Goal: Task Accomplishment & Management: Manage account settings

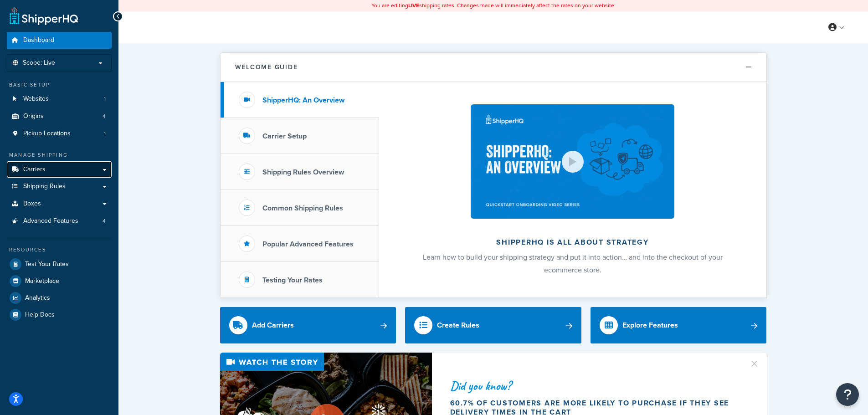
click at [65, 173] on link "Carriers" at bounding box center [59, 169] width 105 height 17
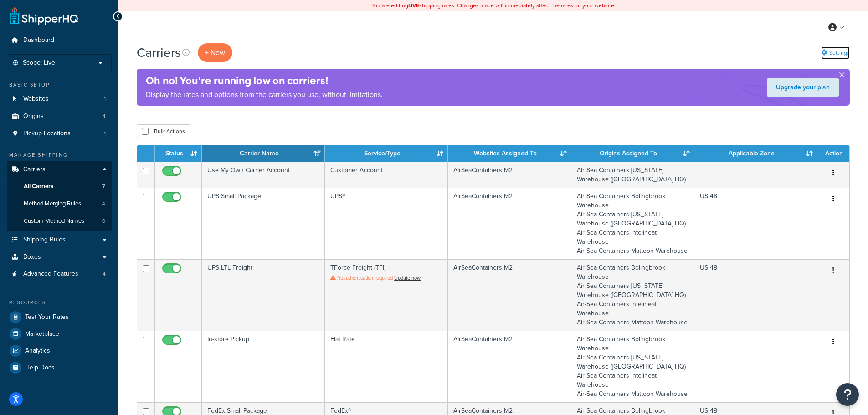
click at [844, 49] on link "Settings" at bounding box center [835, 52] width 29 height 13
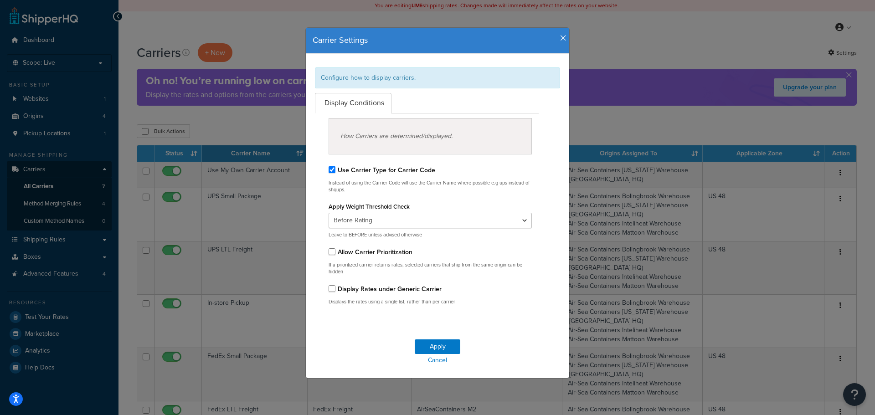
click at [560, 40] on icon "button" at bounding box center [563, 38] width 6 height 8
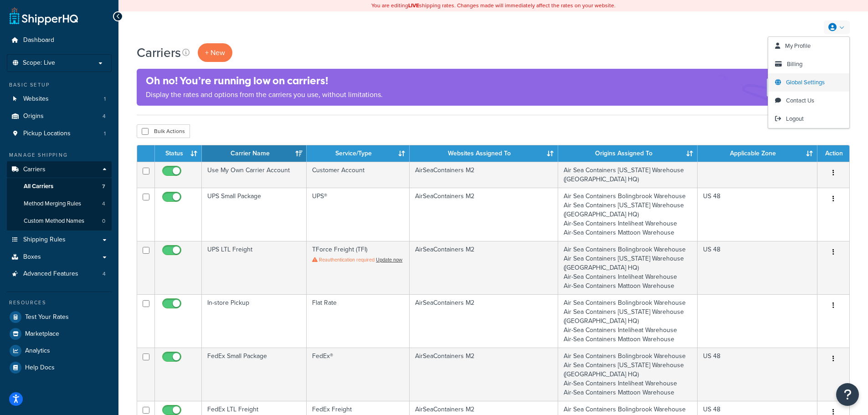
click at [820, 82] on span "Global Settings" at bounding box center [805, 82] width 39 height 9
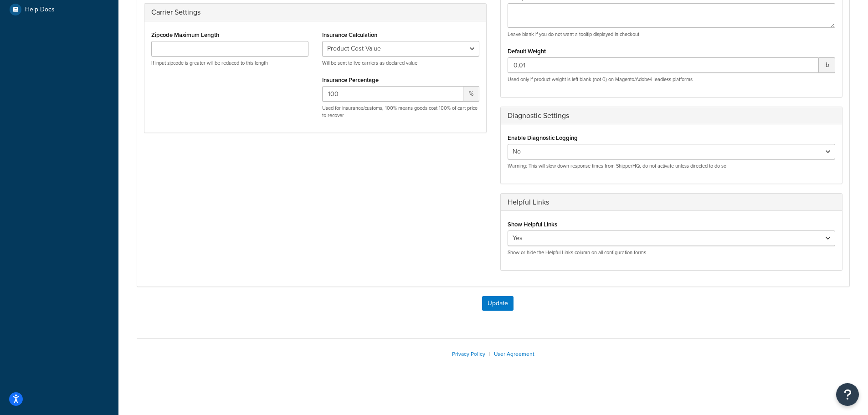
scroll to position [78, 0]
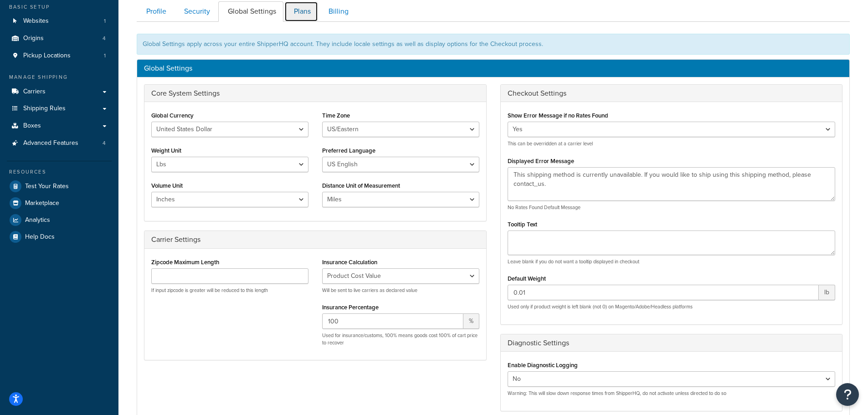
click at [308, 13] on link "Plans" at bounding box center [301, 11] width 34 height 21
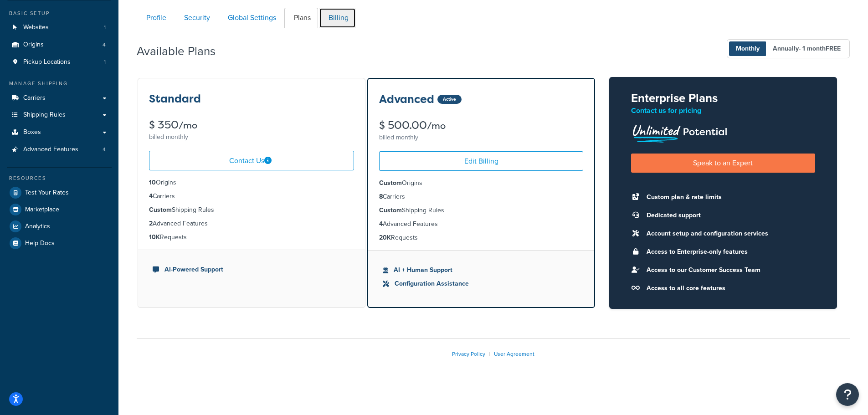
click at [347, 19] on link "Billing" at bounding box center [337, 18] width 37 height 21
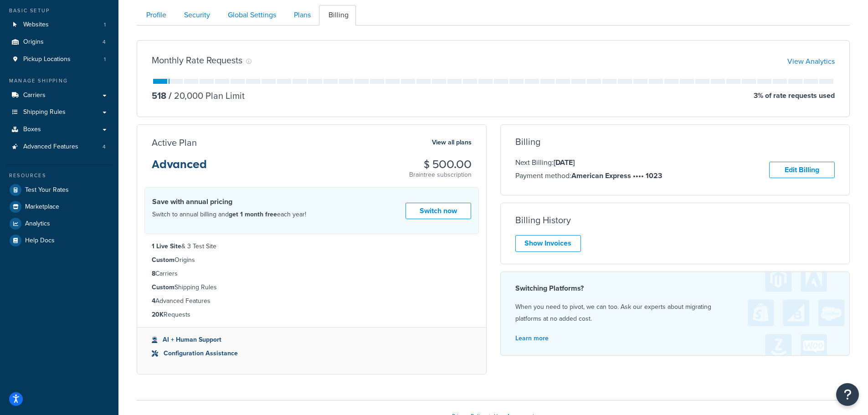
scroll to position [100, 0]
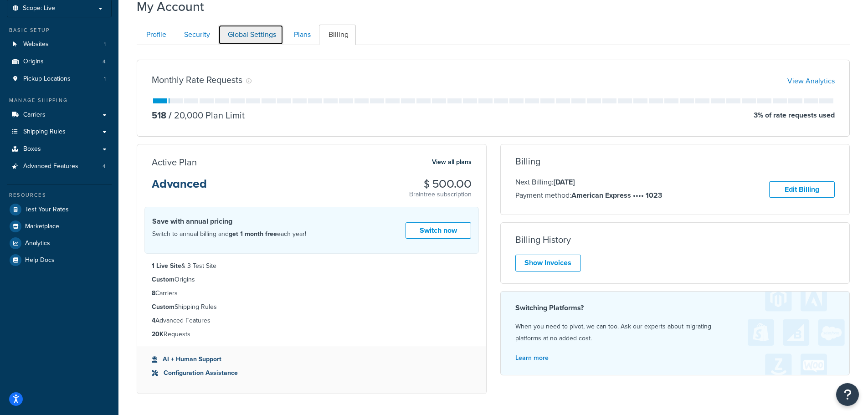
click at [248, 38] on link "Global Settings" at bounding box center [250, 35] width 65 height 21
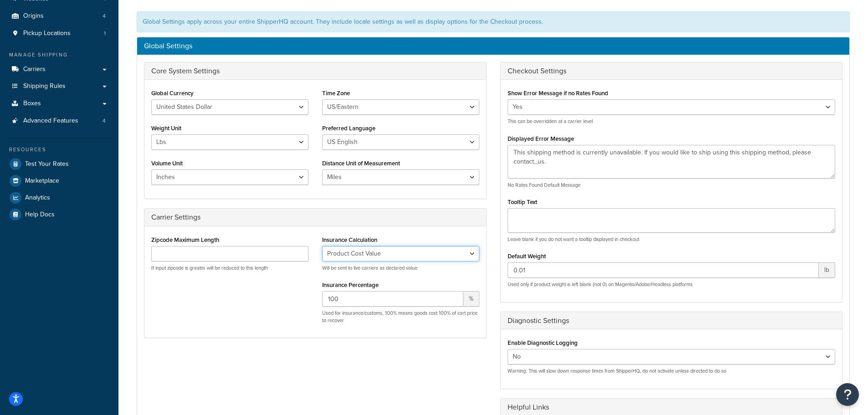
click at [472, 254] on select "No Insurance Percentage of Cart Price Product Cost Value" at bounding box center [400, 253] width 157 height 15
select select "PERCENTAGE"
click at [322, 246] on select "No Insurance Percentage of Cart Price Product Cost Value" at bounding box center [400, 253] width 157 height 15
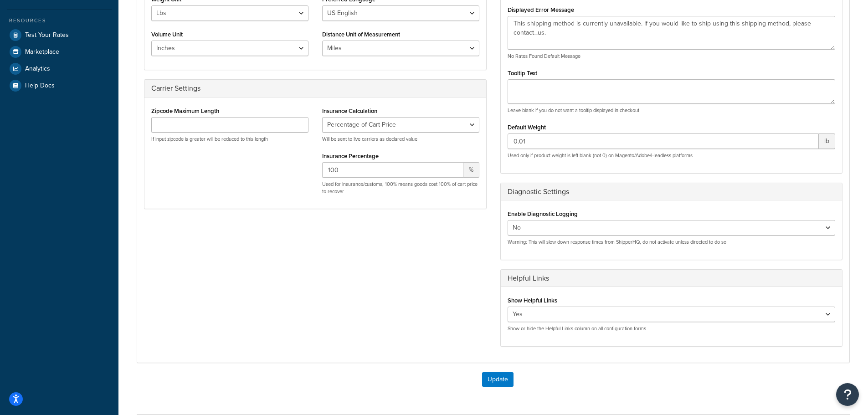
scroll to position [306, 0]
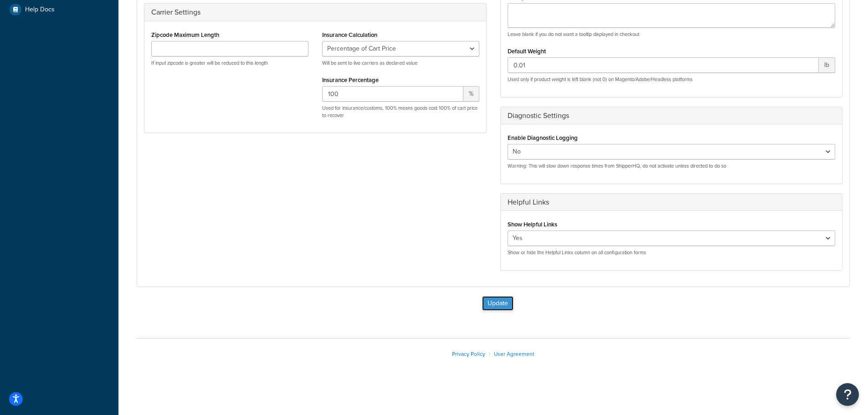
click at [504, 304] on button "Update" at bounding box center [497, 303] width 31 height 15
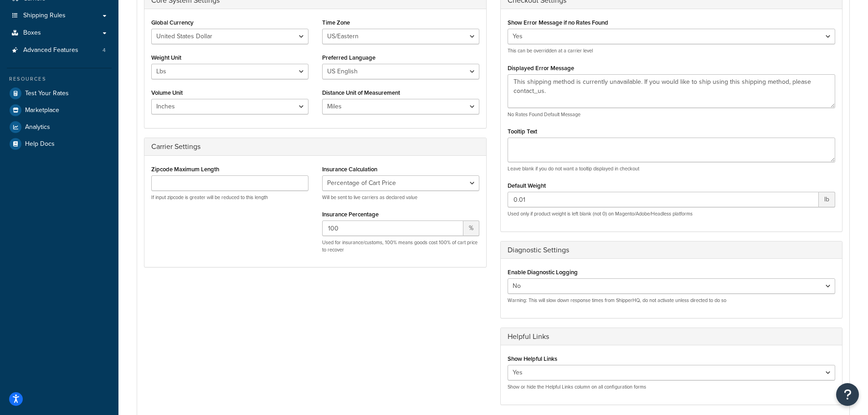
scroll to position [169, 0]
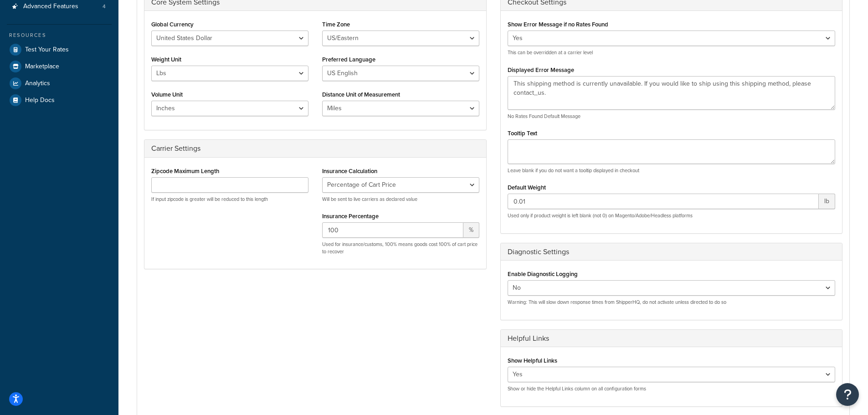
scroll to position [228, 0]
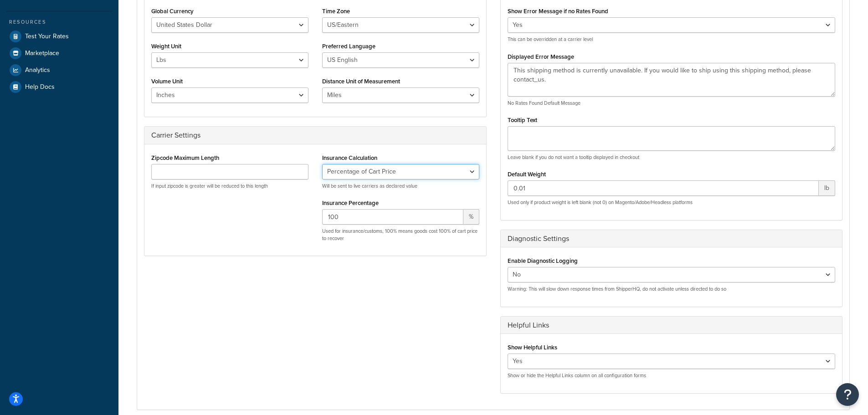
click at [472, 174] on select "No Insurance Percentage of Cart Price Product Cost Value" at bounding box center [400, 171] width 157 height 15
click at [322, 164] on select "No Insurance Percentage of Cart Price Product Cost Value" at bounding box center [400, 171] width 157 height 15
click at [427, 281] on div "Core System Settings Global Currency United States Dollar Euro British Pound Au…" at bounding box center [493, 191] width 712 height 423
click at [475, 170] on select "No Insurance Percentage of Cart Price Product Cost Value" at bounding box center [400, 171] width 157 height 15
select select "PERCENTAGE"
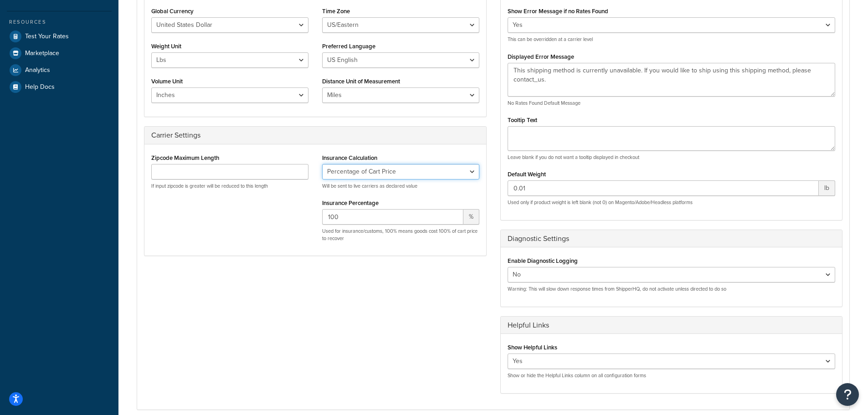
click at [322, 164] on select "No Insurance Percentage of Cart Price Product Cost Value" at bounding box center [400, 171] width 157 height 15
click at [448, 282] on div "Core System Settings Global Currency United States Dollar Euro British Pound Au…" at bounding box center [493, 191] width 712 height 423
click at [454, 168] on select "No Insurance Percentage of Cart Price Product Cost Value" at bounding box center [400, 171] width 157 height 15
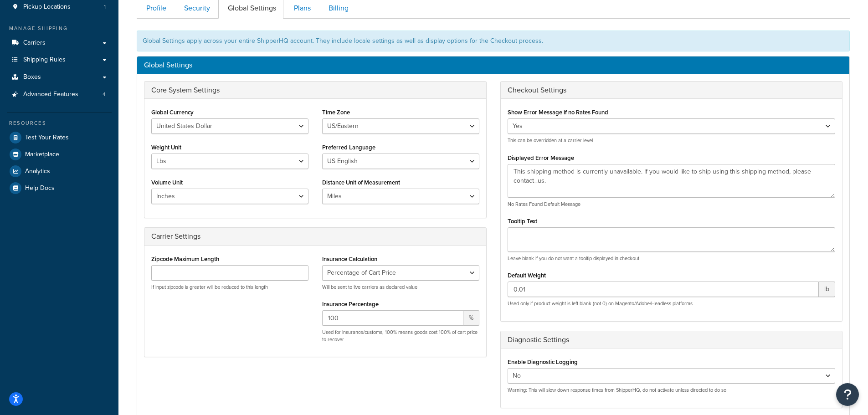
scroll to position [0, 0]
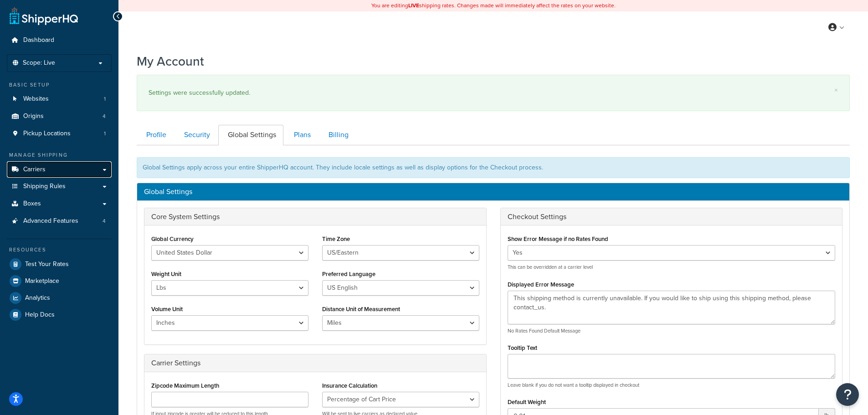
click at [54, 165] on link "Carriers" at bounding box center [59, 169] width 105 height 17
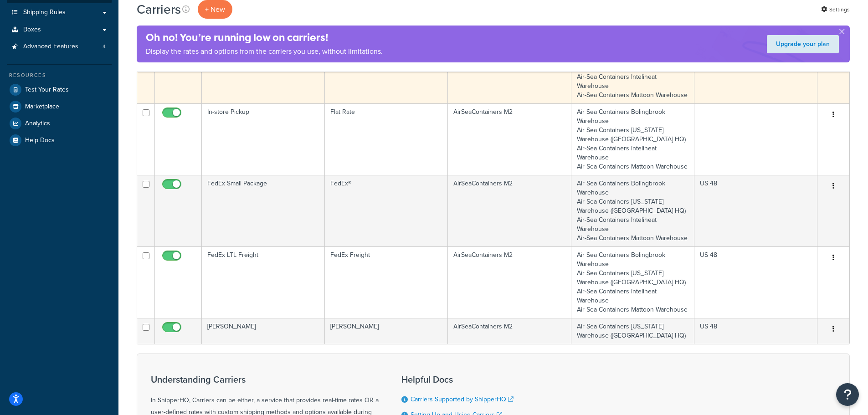
scroll to position [228, 0]
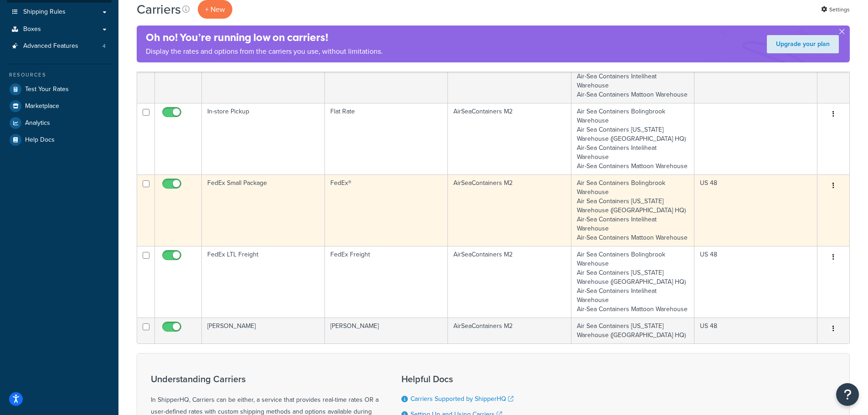
click at [753, 215] on td "US 48" at bounding box center [756, 211] width 123 height 72
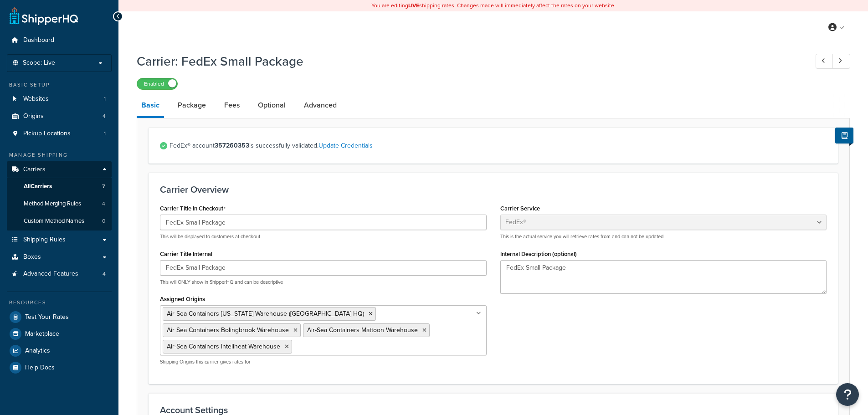
select select "fedEx"
select select "REGULAR_PICKUP"
select select "YOUR_PACKAGING"
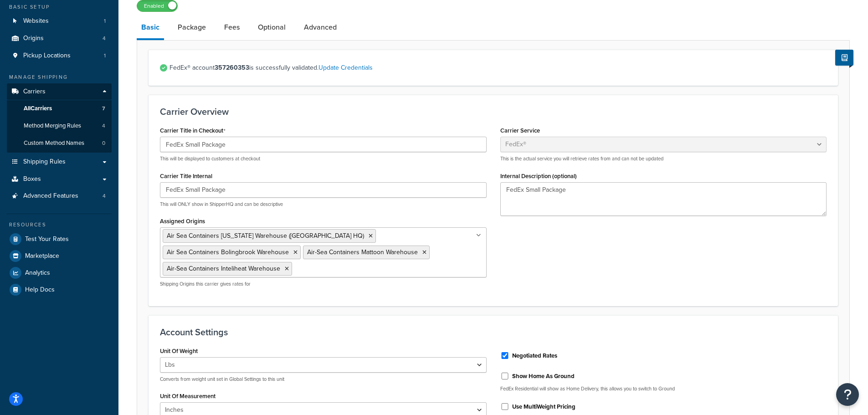
scroll to position [2, 0]
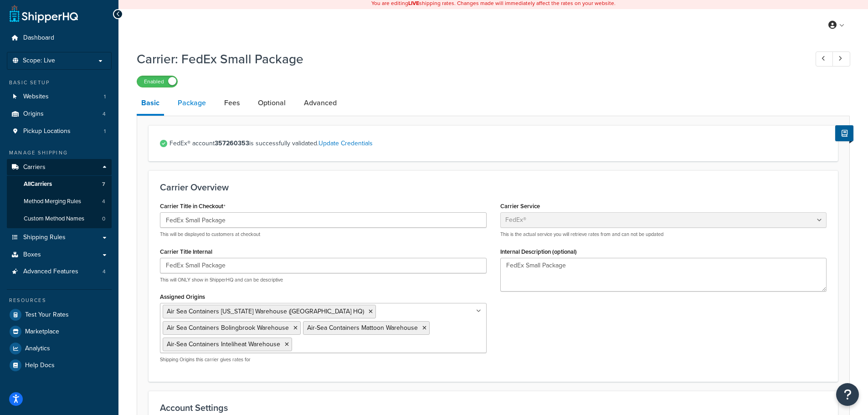
click at [193, 107] on link "Package" at bounding box center [191, 103] width 37 height 22
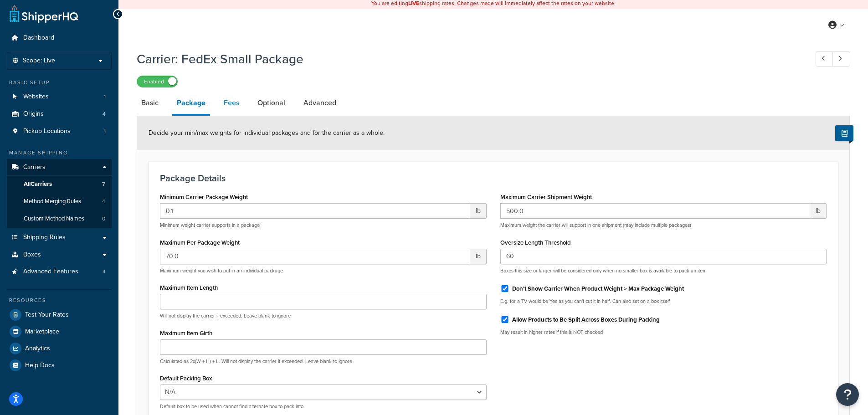
click at [231, 105] on link "Fees" at bounding box center [231, 103] width 25 height 22
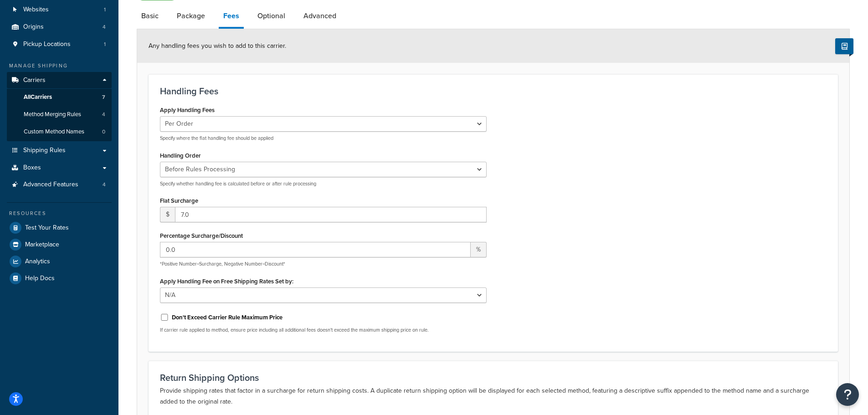
scroll to position [82, 0]
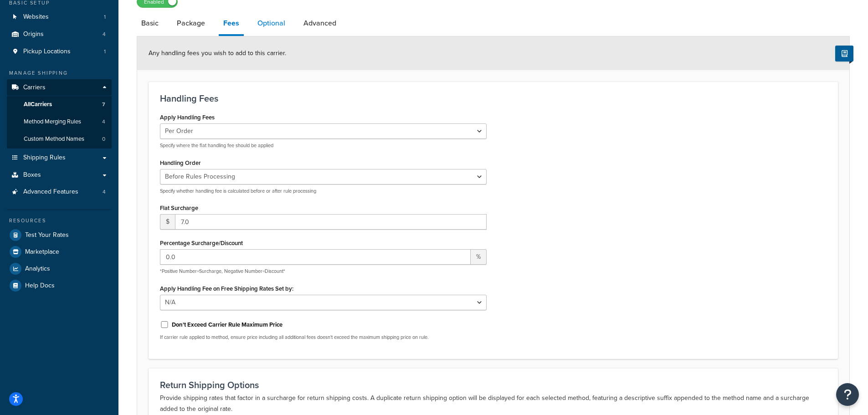
click at [270, 25] on link "Optional" at bounding box center [271, 23] width 37 height 22
select select "business"
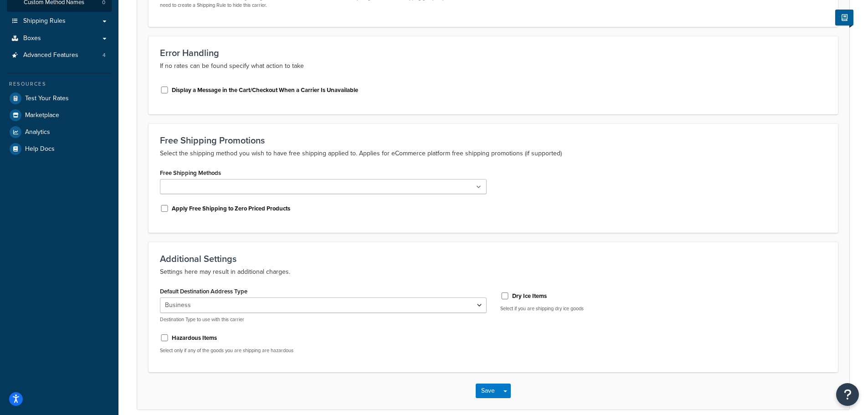
scroll to position [36, 0]
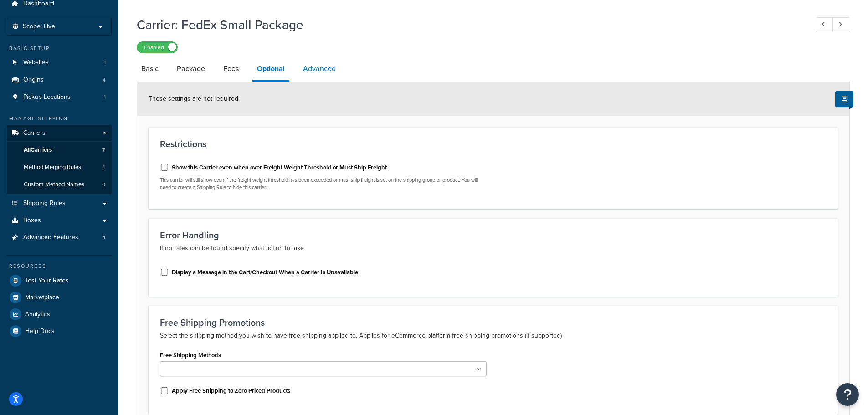
click at [329, 71] on link "Advanced" at bounding box center [320, 69] width 42 height 22
select select "false"
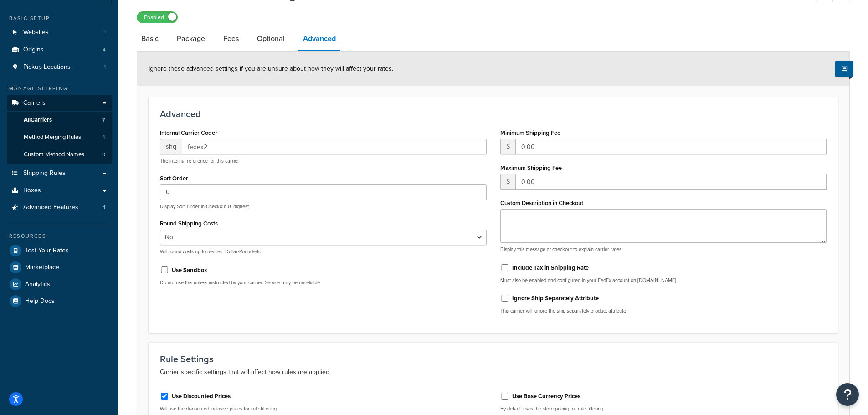
scroll to position [60, 0]
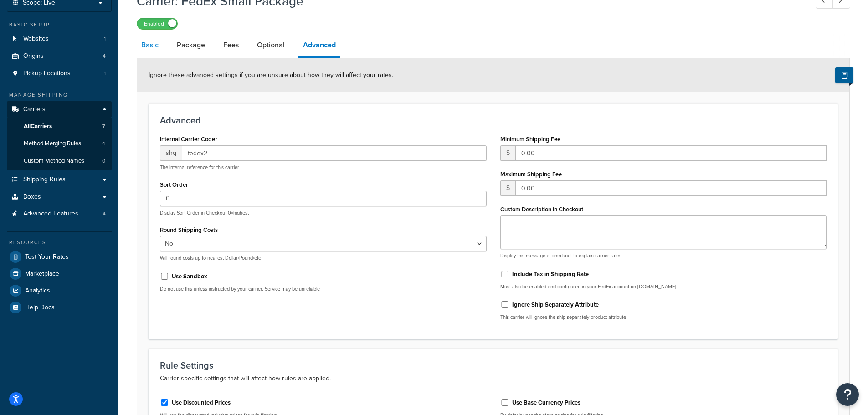
click at [153, 45] on link "Basic" at bounding box center [150, 45] width 26 height 22
select select "fedEx"
select select "REGULAR_PICKUP"
select select "YOUR_PACKAGING"
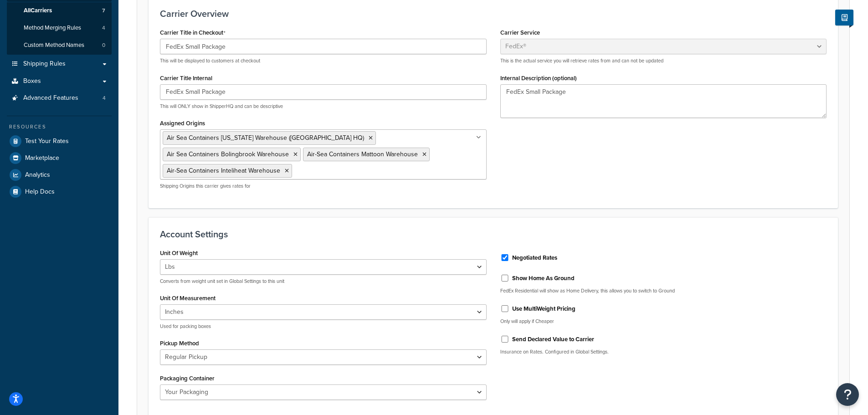
scroll to position [197, 0]
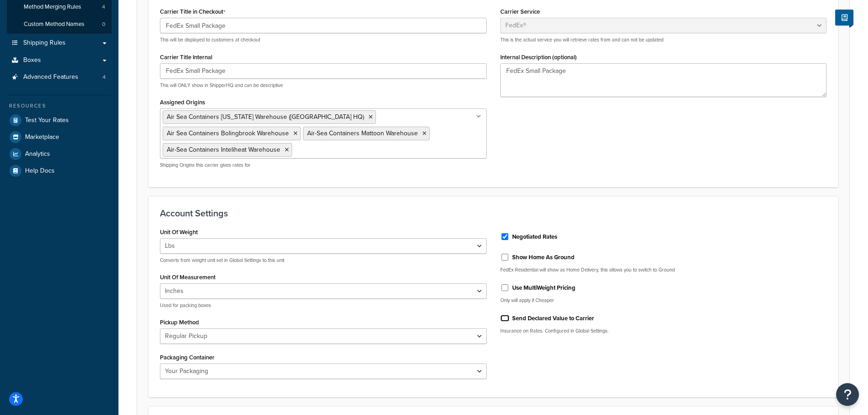
click at [505, 318] on input "Send Declared Value to Carrier" at bounding box center [504, 318] width 9 height 7
checkbox input "true"
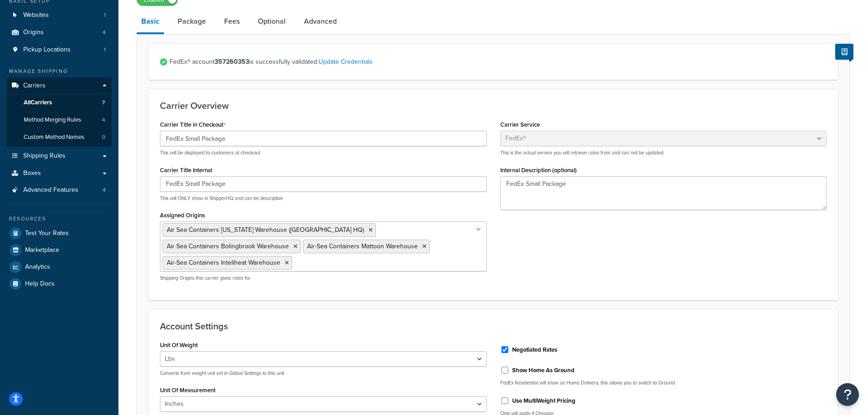
scroll to position [60, 0]
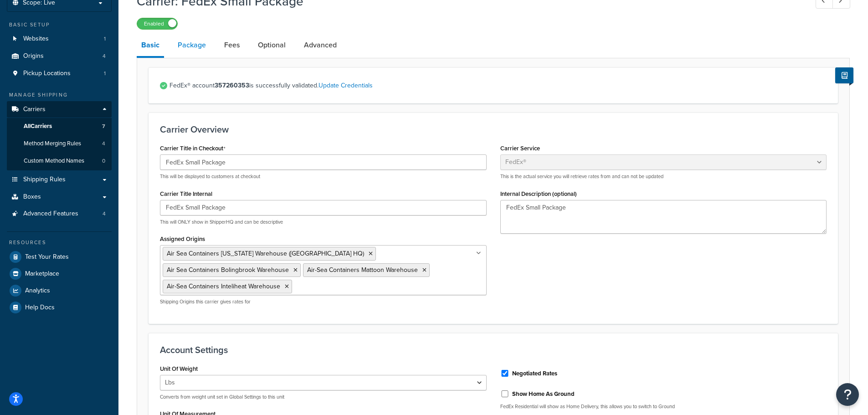
click at [185, 44] on link "Package" at bounding box center [191, 45] width 37 height 22
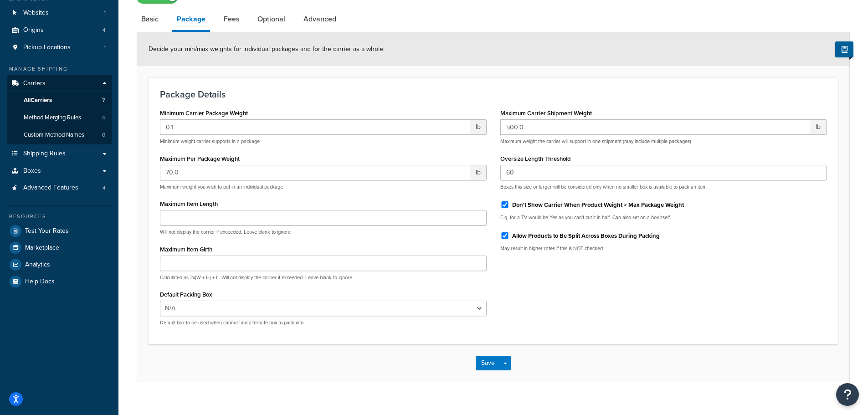
scroll to position [100, 0]
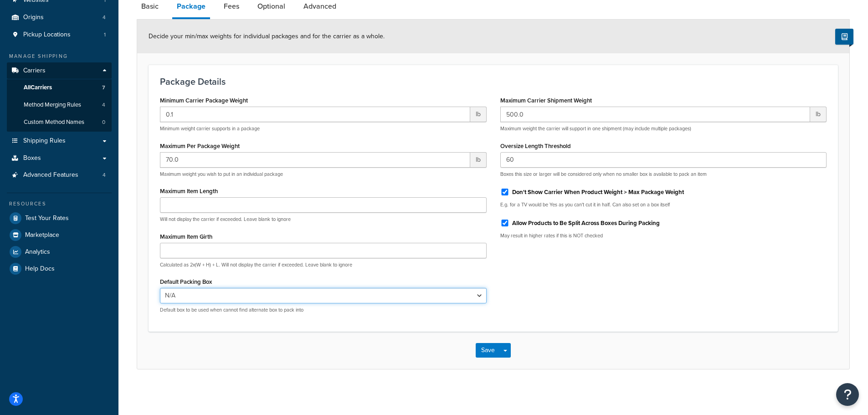
click at [475, 297] on select "N/A Cube-16.12.11 XS-17.6.20 XS-17.11.20 S-22.6.22 S-22.11.22 M-26.6.26 M-26.11…" at bounding box center [323, 295] width 327 height 15
click at [235, 6] on link "Fees" at bounding box center [231, 6] width 25 height 22
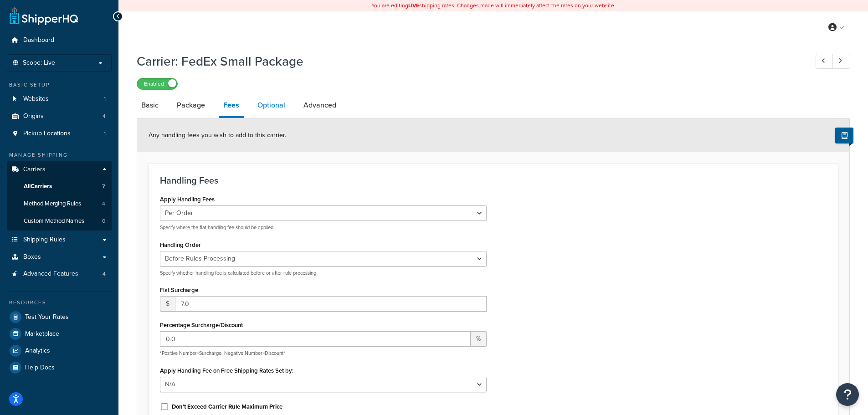
click at [284, 107] on link "Optional" at bounding box center [271, 105] width 37 height 22
select select "business"
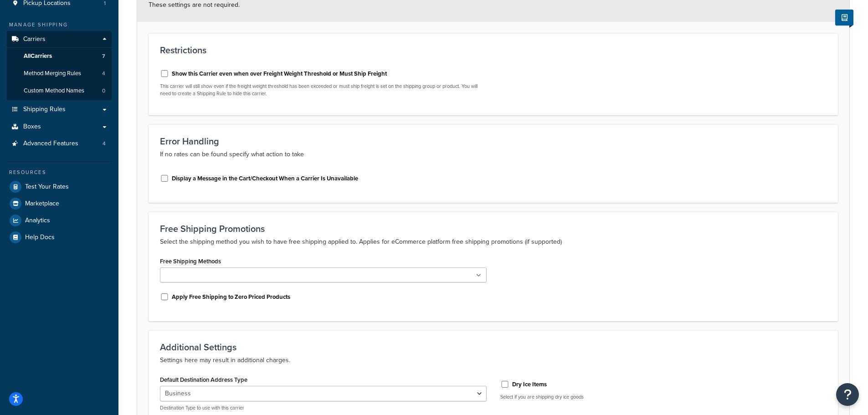
scroll to position [78, 0]
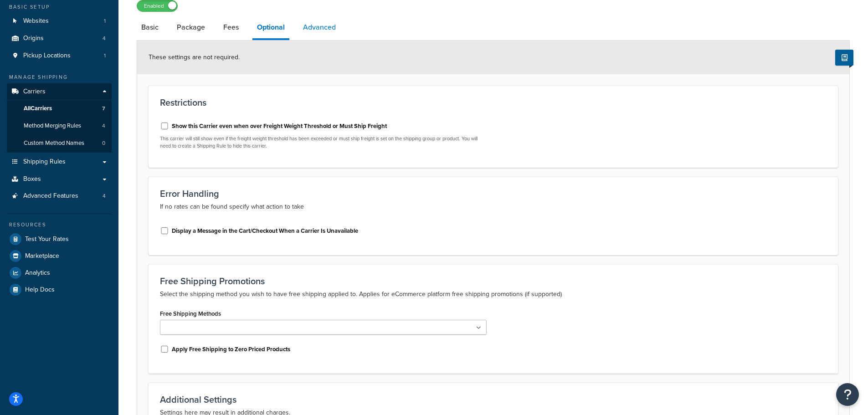
click at [332, 31] on link "Advanced" at bounding box center [320, 27] width 42 height 22
select select "false"
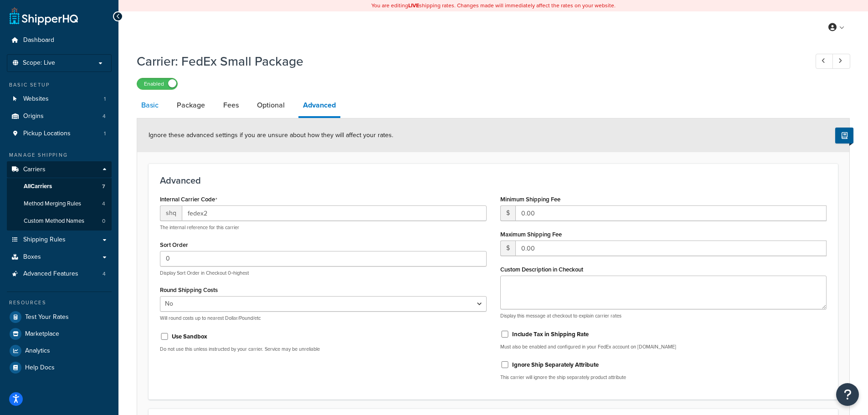
click at [157, 108] on link "Basic" at bounding box center [150, 105] width 26 height 22
select select "fedEx"
select select "REGULAR_PICKUP"
select select "YOUR_PACKAGING"
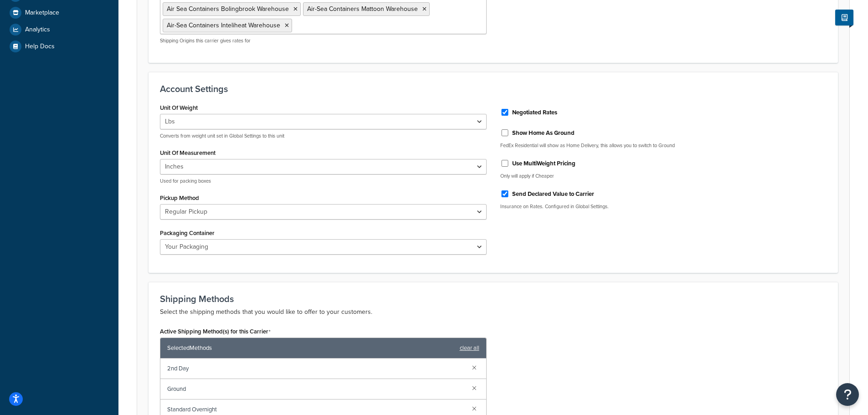
scroll to position [549, 0]
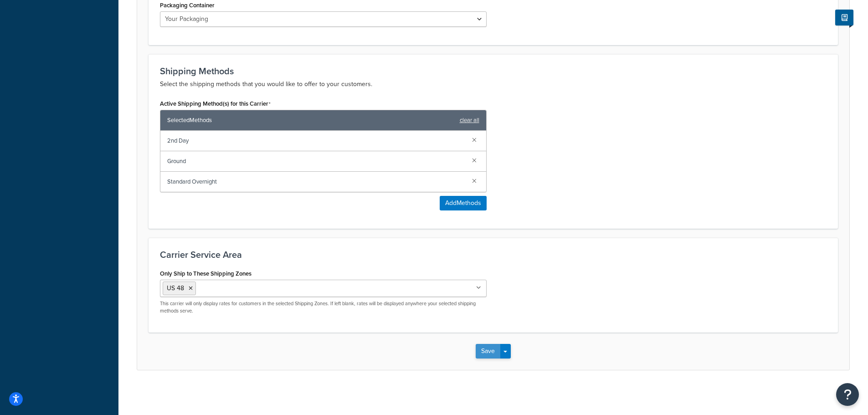
click at [497, 354] on button "Save" at bounding box center [488, 351] width 25 height 15
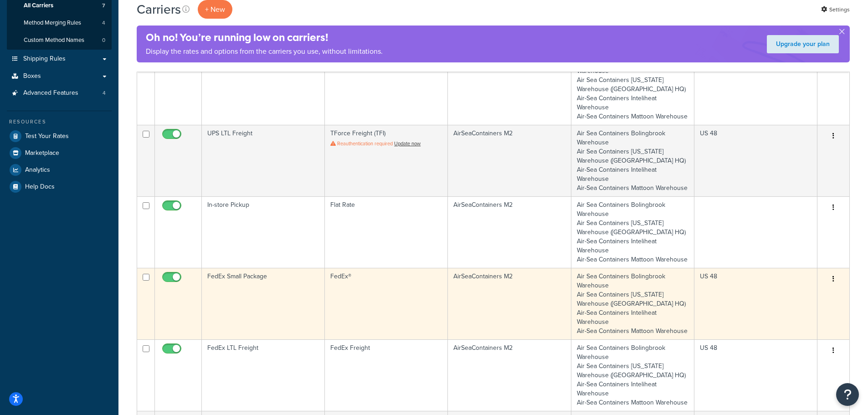
scroll to position [182, 0]
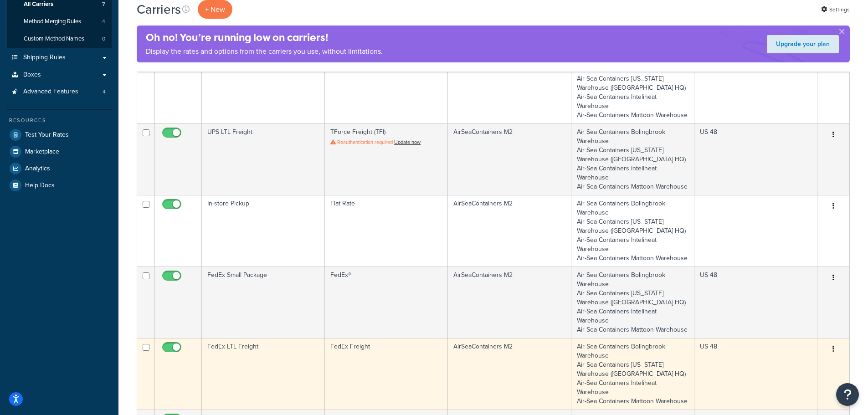
click at [303, 357] on td "FedEx LTL Freight" at bounding box center [263, 374] width 123 height 72
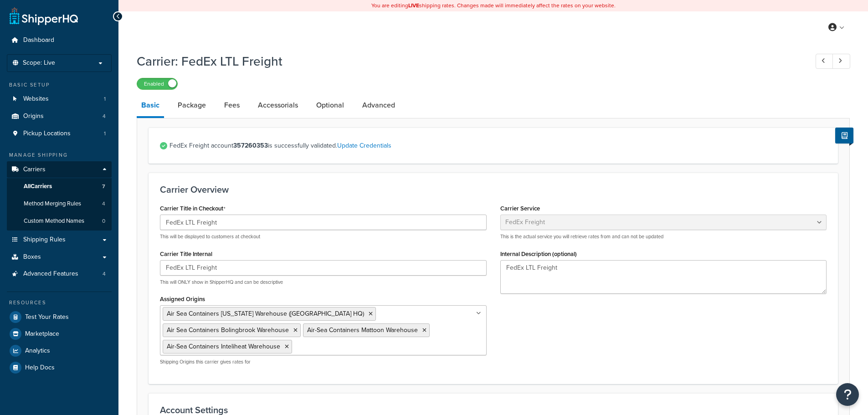
select select "fedExFreight"
click at [196, 110] on link "Package" at bounding box center [191, 105] width 37 height 22
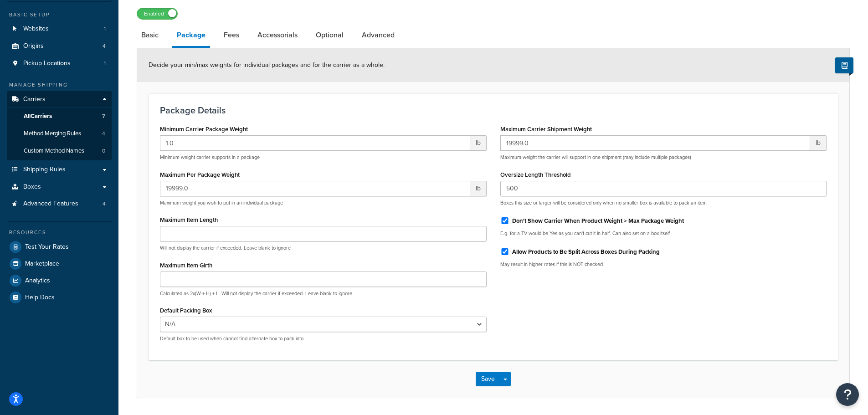
scroll to position [54, 0]
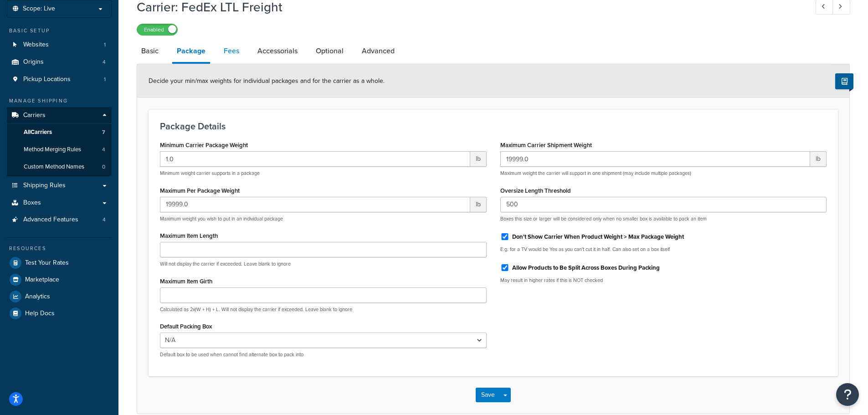
click at [226, 52] on link "Fees" at bounding box center [231, 51] width 25 height 22
select select "AFTER"
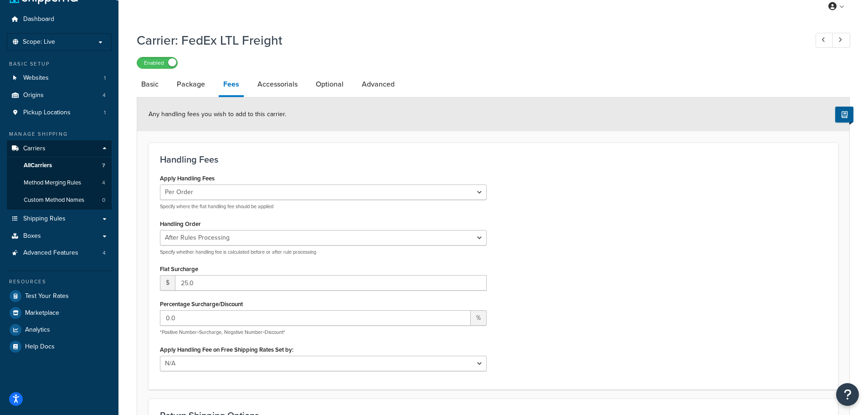
scroll to position [6, 0]
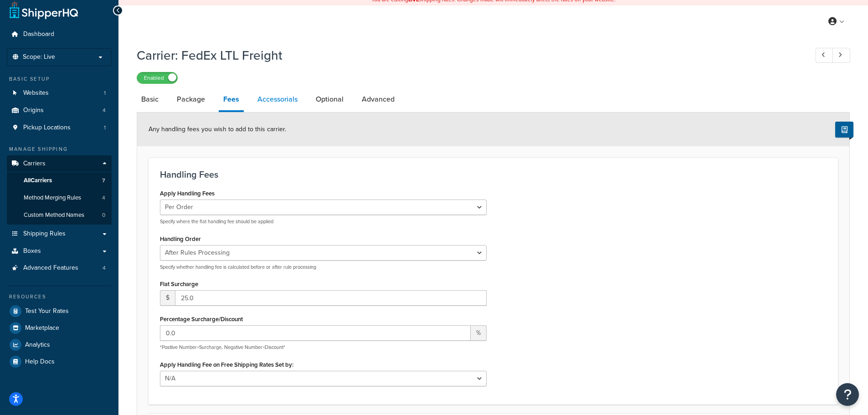
click at [279, 103] on link "Accessorials" at bounding box center [277, 99] width 49 height 22
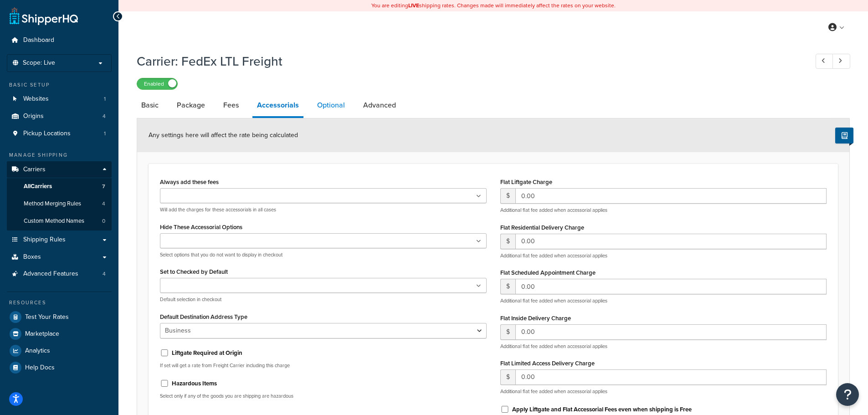
click at [331, 107] on link "Optional" at bounding box center [331, 105] width 37 height 22
select select "55"
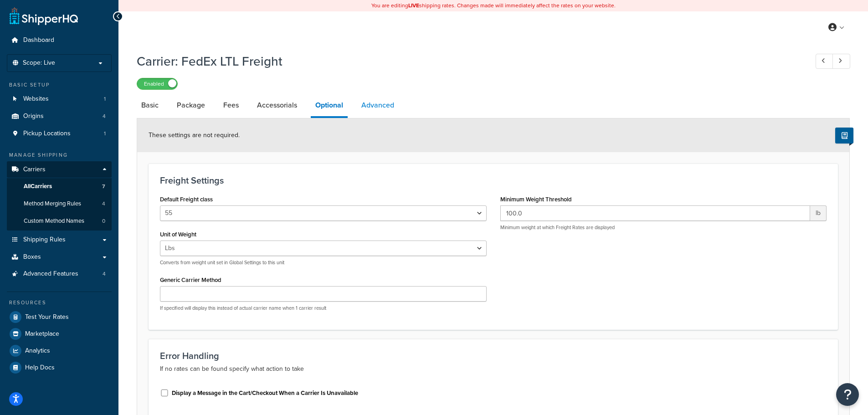
click at [388, 109] on link "Advanced" at bounding box center [378, 105] width 42 height 22
select select "false"
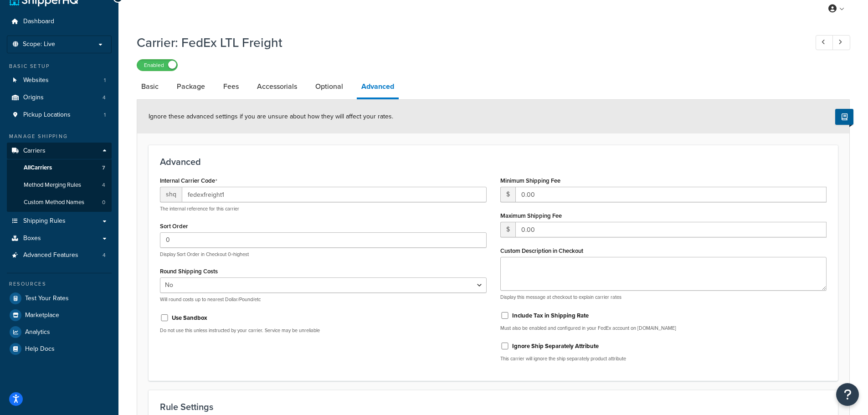
scroll to position [15, 0]
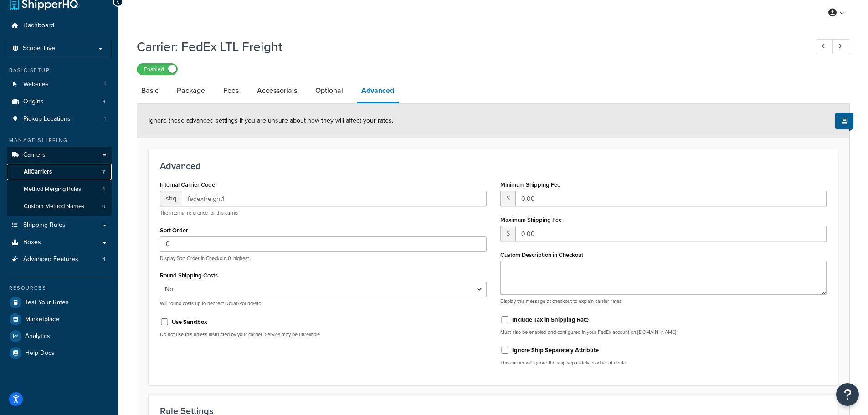
click at [41, 174] on span "All Carriers" at bounding box center [38, 172] width 28 height 8
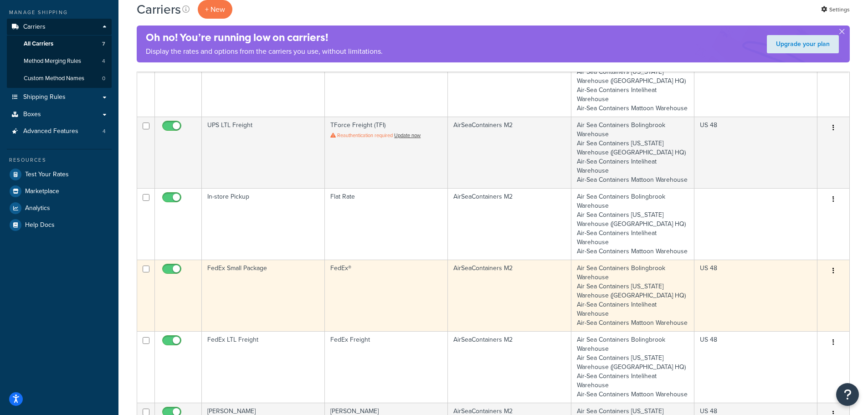
scroll to position [228, 0]
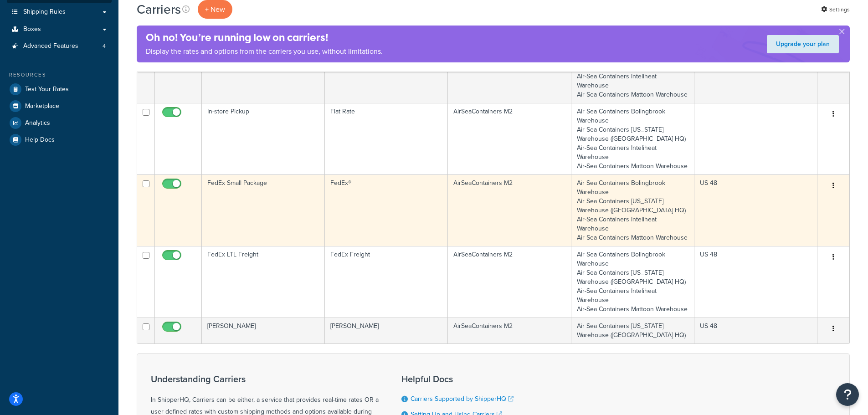
click at [760, 195] on td "US 48" at bounding box center [756, 211] width 123 height 72
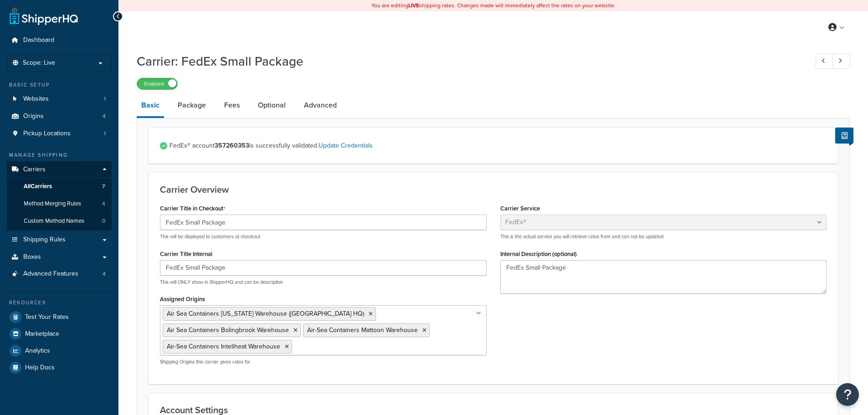
select select "fedEx"
select select "REGULAR_PICKUP"
select select "YOUR_PACKAGING"
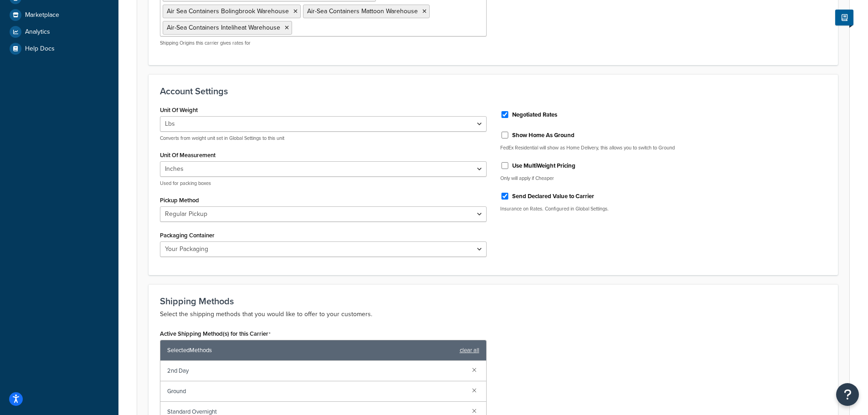
scroll to position [273, 0]
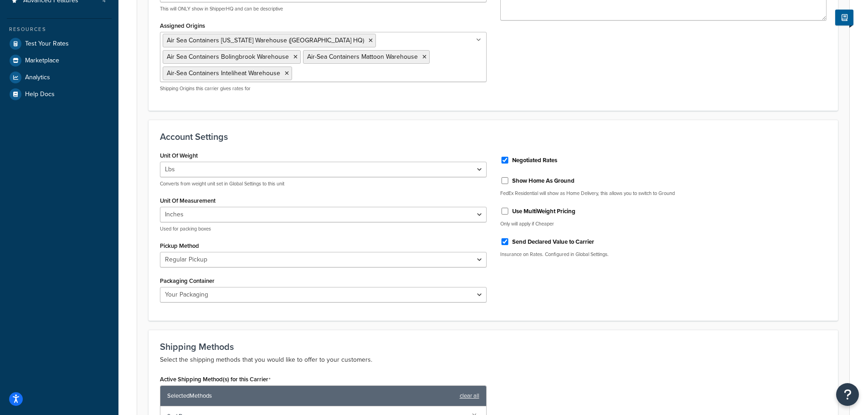
drag, startPoint x: 667, startPoint y: 262, endPoint x: 674, endPoint y: 254, distance: 10.3
click at [668, 261] on div "Negotiated Rates Show Home As Ground FedEx Residential will show as Home Delive…" at bounding box center [664, 207] width 340 height 116
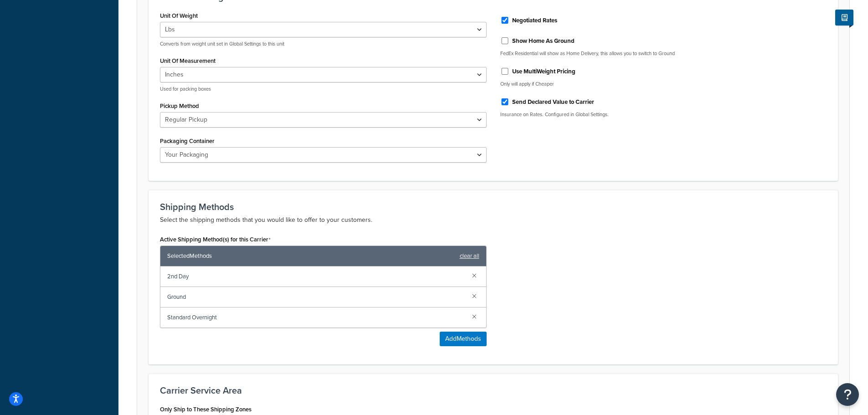
scroll to position [549, 0]
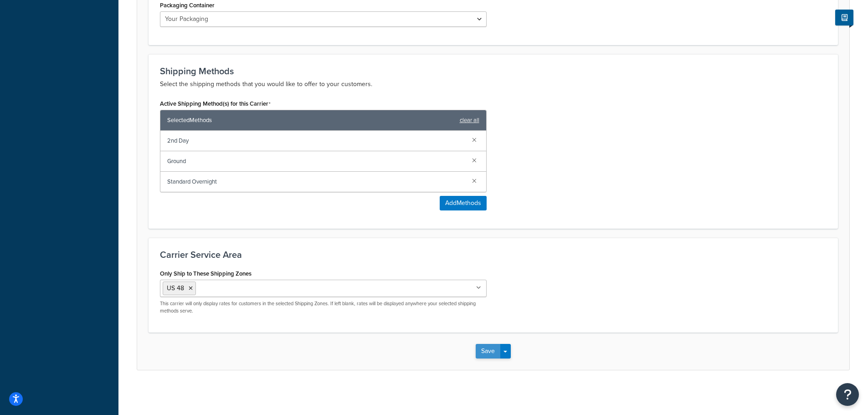
click at [486, 351] on button "Save" at bounding box center [488, 351] width 25 height 15
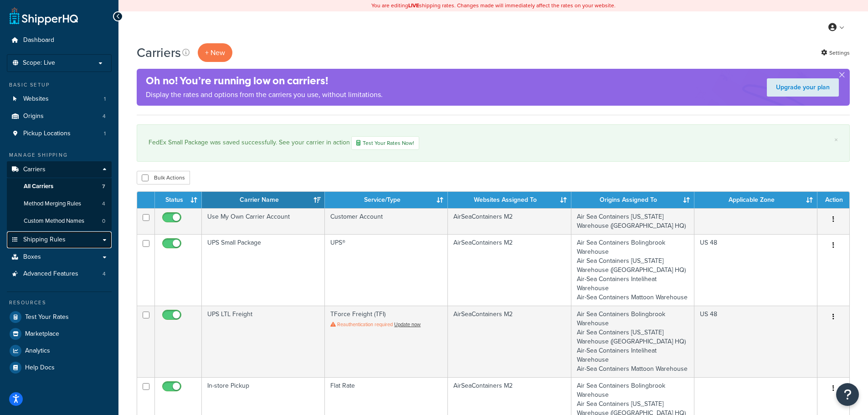
click at [47, 239] on span "Shipping Rules" at bounding box center [44, 240] width 42 height 8
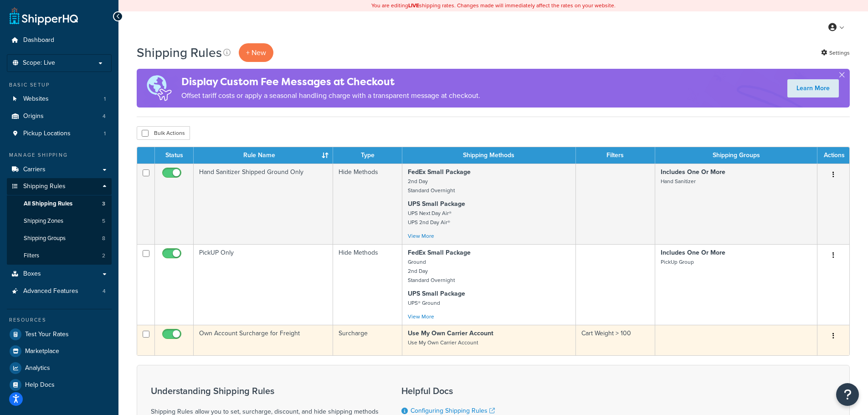
click at [433, 345] on small "Use My Own Carrier Account" at bounding box center [443, 343] width 70 height 8
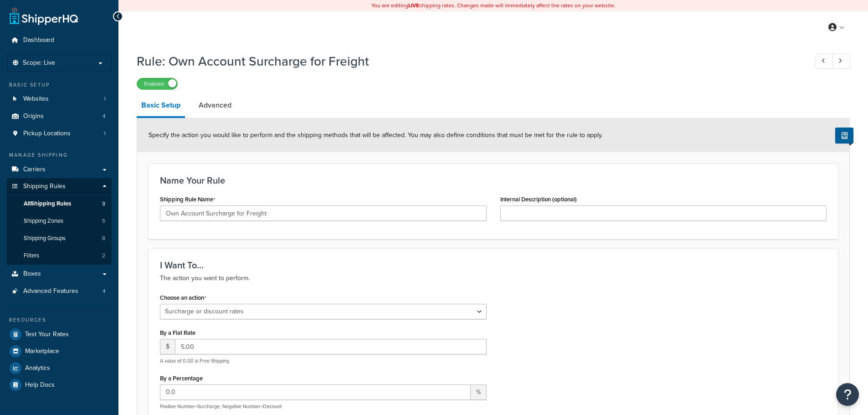
select select "SURCHARGE"
select select "LOCATION"
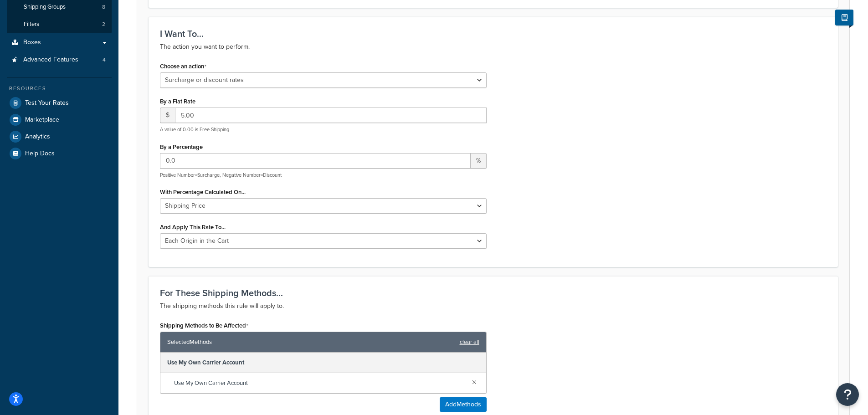
scroll to position [228, 0]
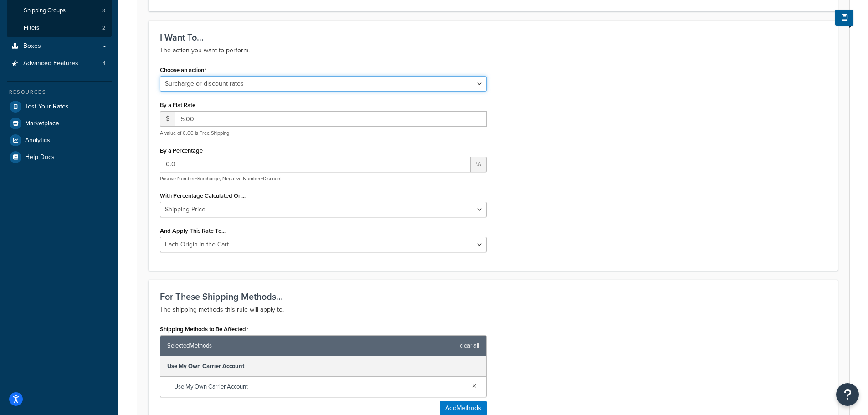
click at [475, 81] on select "Choose an action Override Rates Surcharge or discount rates Hide a shipping met…" at bounding box center [323, 83] width 327 height 15
click at [669, 84] on div "Choose an action Choose an action Override Rates Surcharge or discount rates Hi…" at bounding box center [493, 161] width 680 height 196
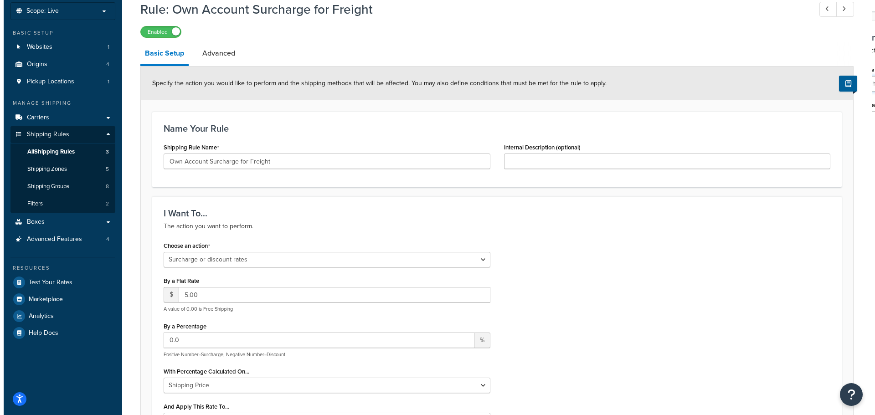
scroll to position [0, 0]
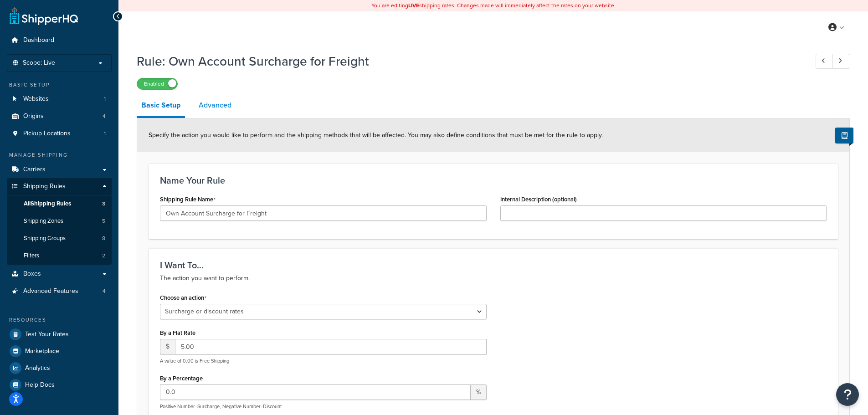
click at [216, 106] on link "Advanced" at bounding box center [215, 105] width 42 height 22
